Goal: Information Seeking & Learning: Learn about a topic

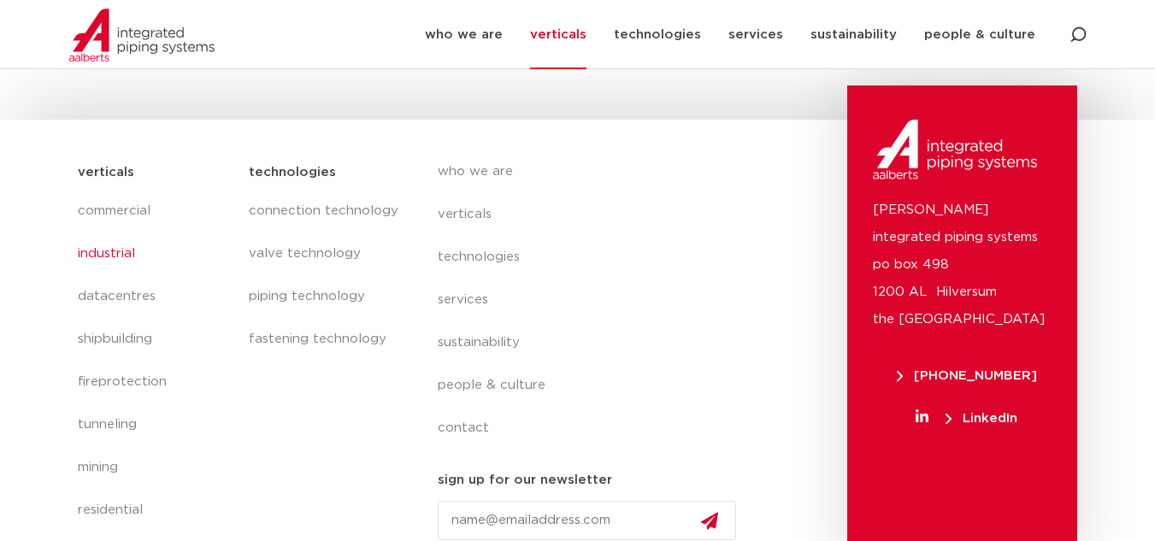
scroll to position [742, 0]
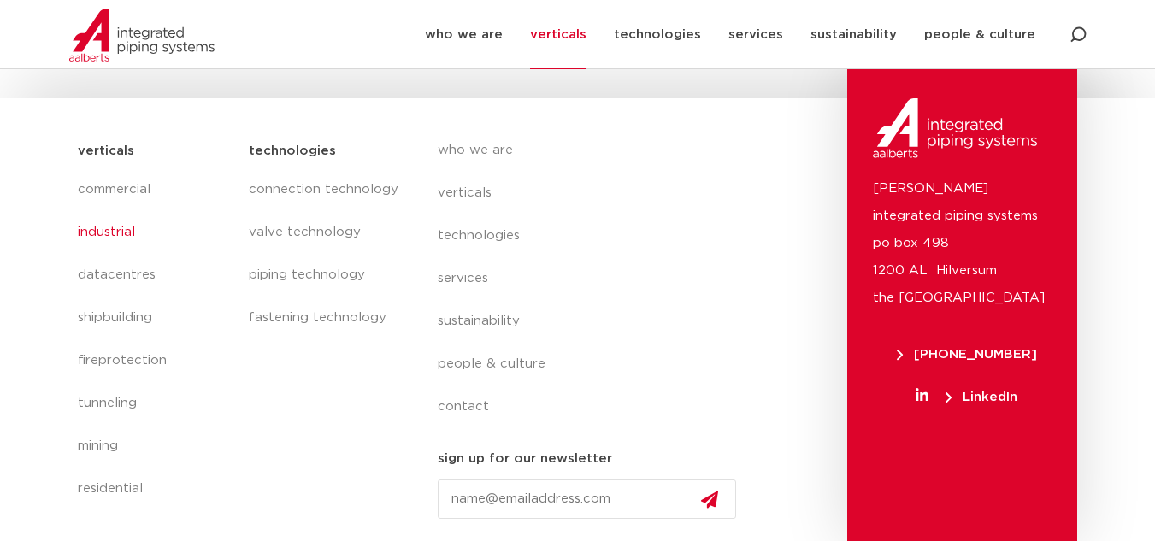
click at [63, 274] on section "verticals commercial industrial datacentres shipbuilding fireprotection tunneli…" at bounding box center [577, 319] width 1155 height 443
click at [80, 278] on link "datacentres" at bounding box center [155, 275] width 155 height 43
click at [335, 266] on link "piping technology" at bounding box center [326, 275] width 154 height 43
click at [337, 184] on link "connection technology" at bounding box center [326, 189] width 154 height 43
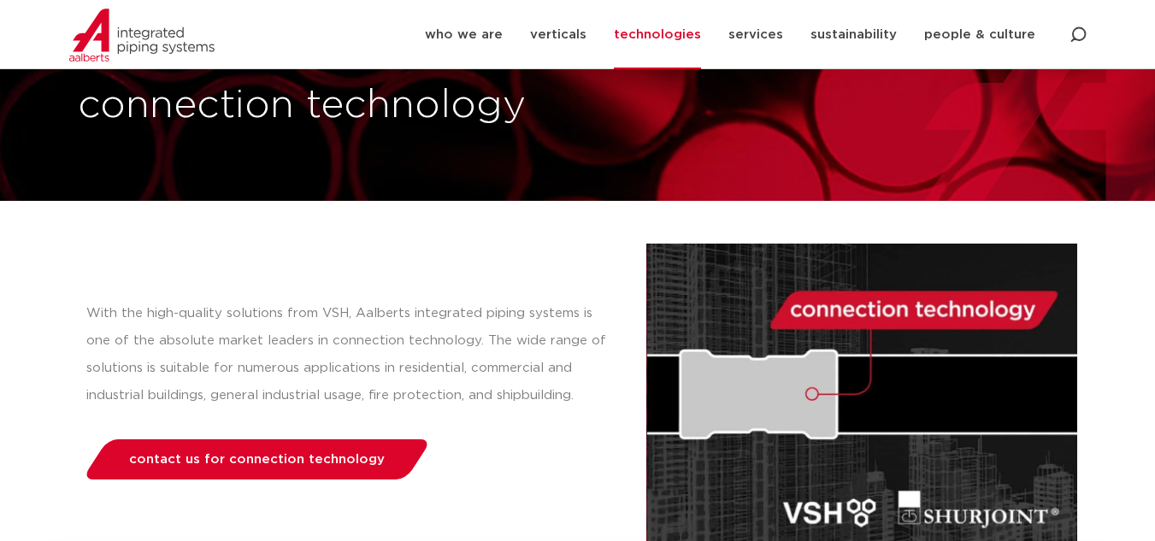
scroll to position [73, 0]
